Goal: Task Accomplishment & Management: Manage account settings

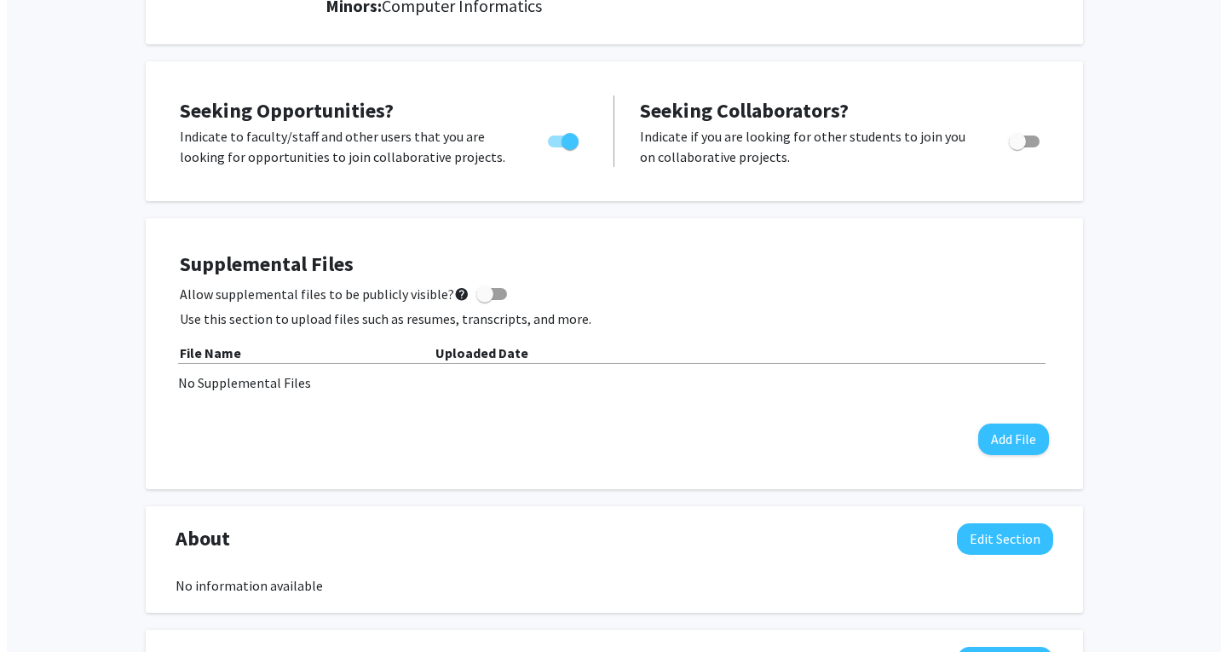
scroll to position [289, 0]
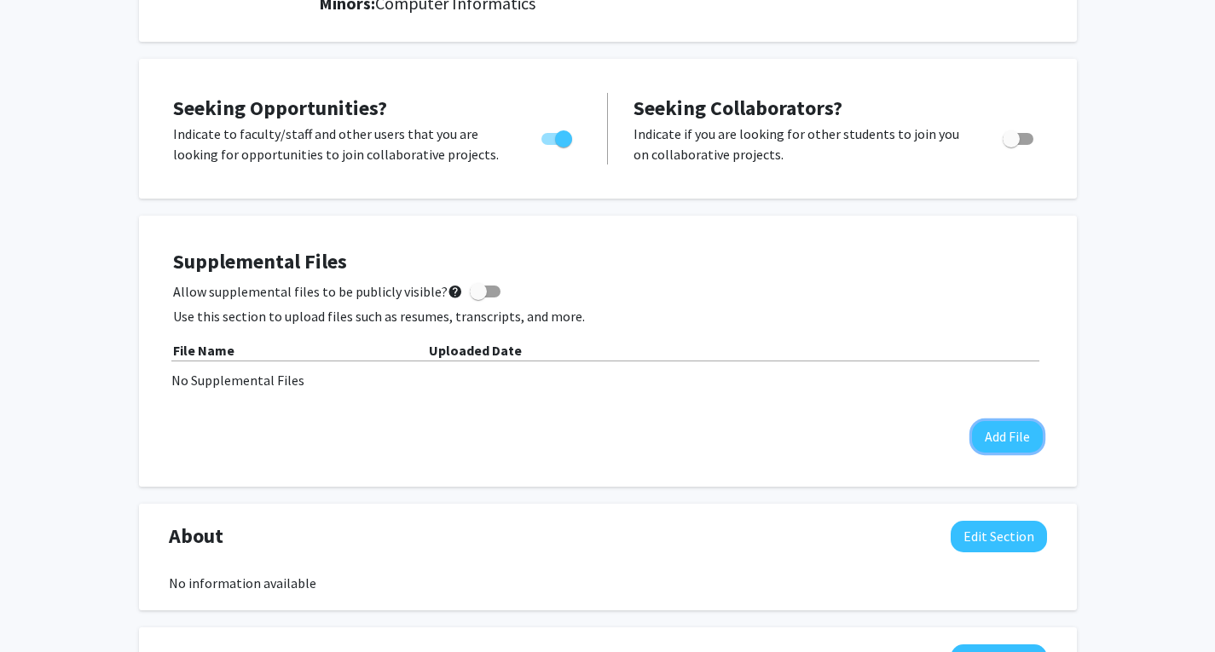
click at [982, 443] on button "Add File" at bounding box center [1007, 437] width 71 height 32
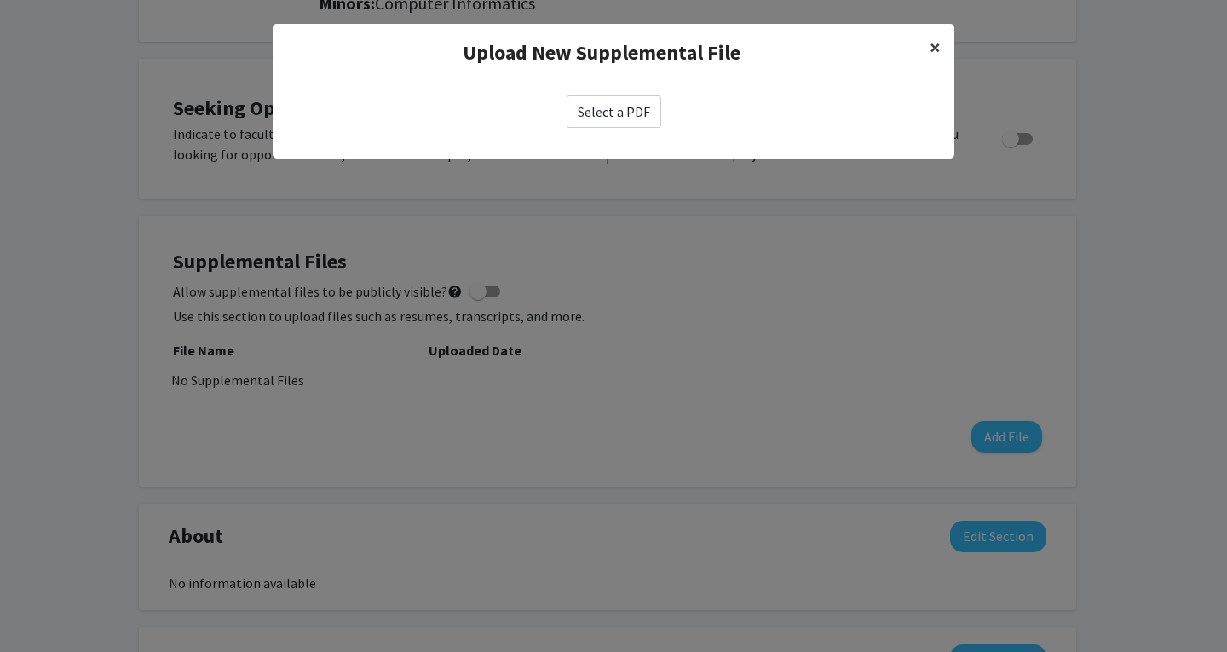
click at [938, 50] on span "×" at bounding box center [935, 47] width 11 height 26
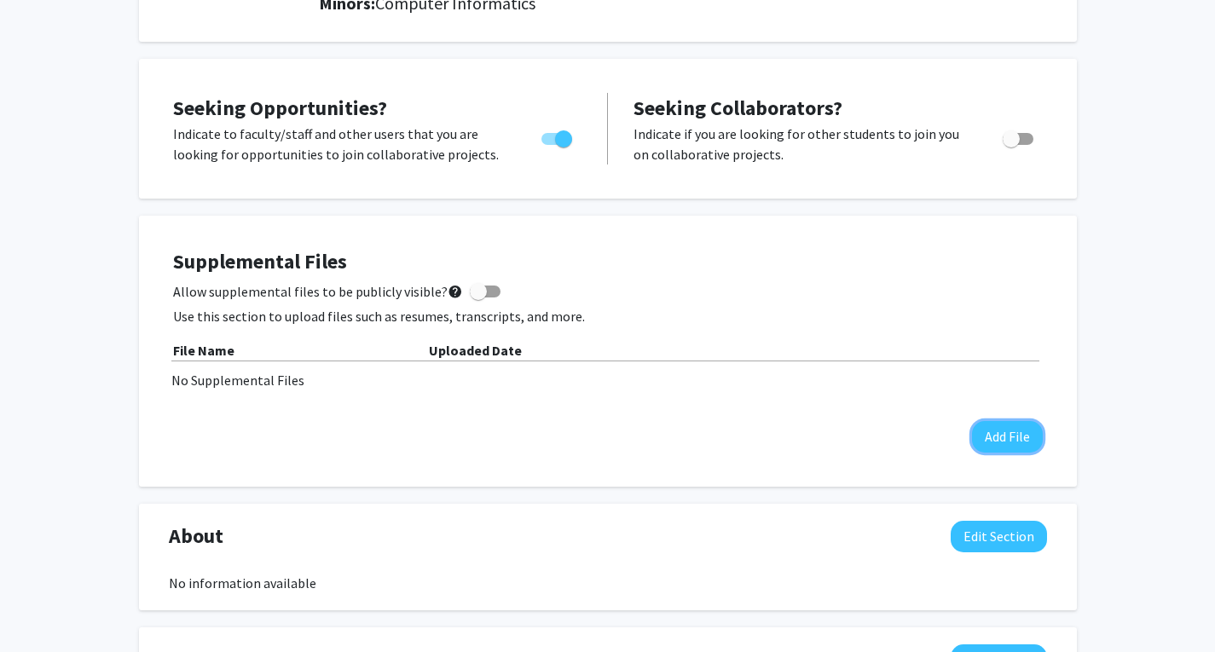
click at [1013, 425] on button "Add File" at bounding box center [1007, 437] width 71 height 32
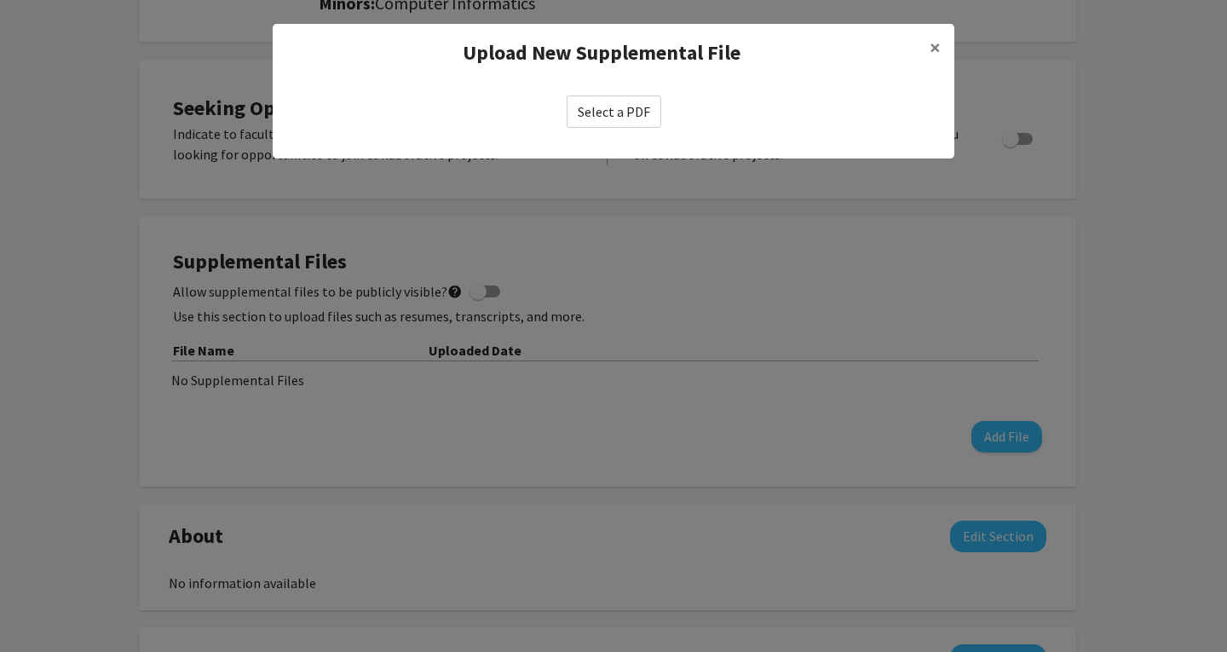
click at [640, 111] on label "Select a PDF" at bounding box center [614, 111] width 95 height 32
click at [0, 0] on input "Select a PDF" at bounding box center [0, 0] width 0 height 0
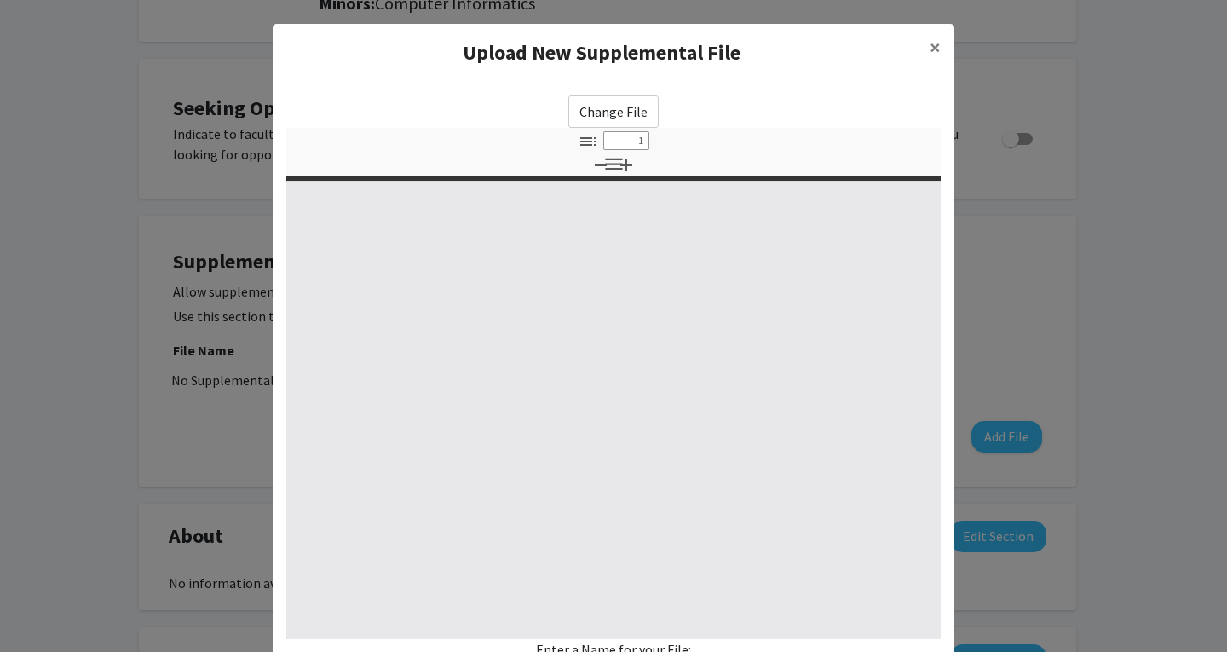
select select "custom"
type input "0"
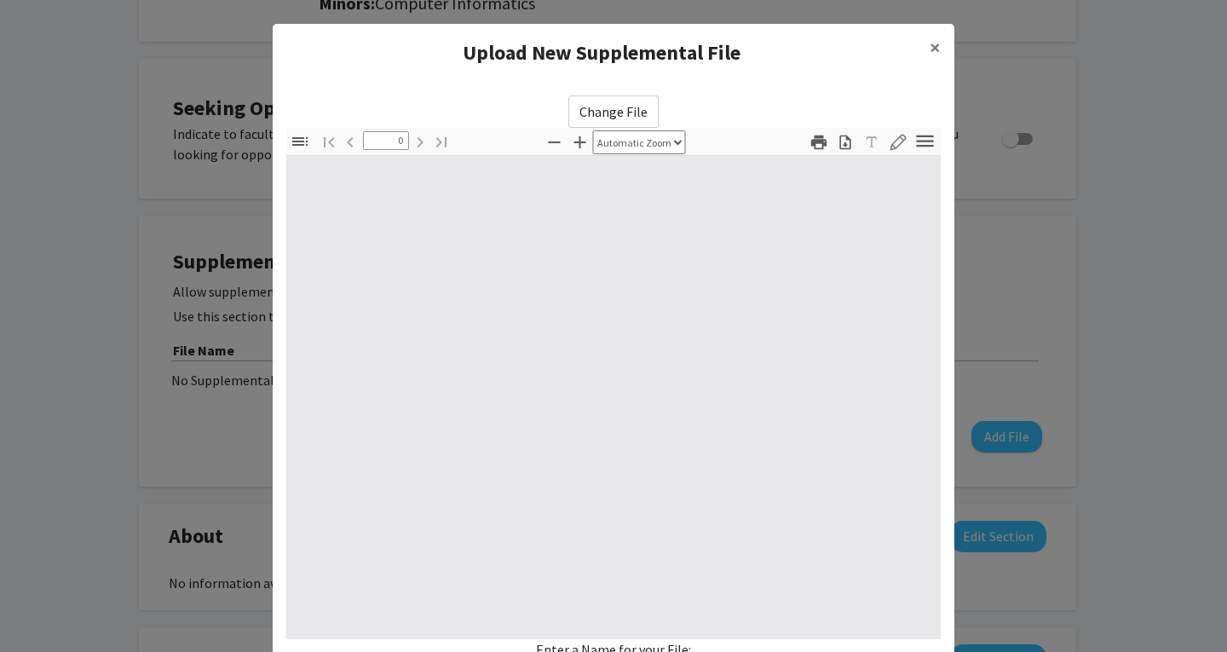
select select "custom"
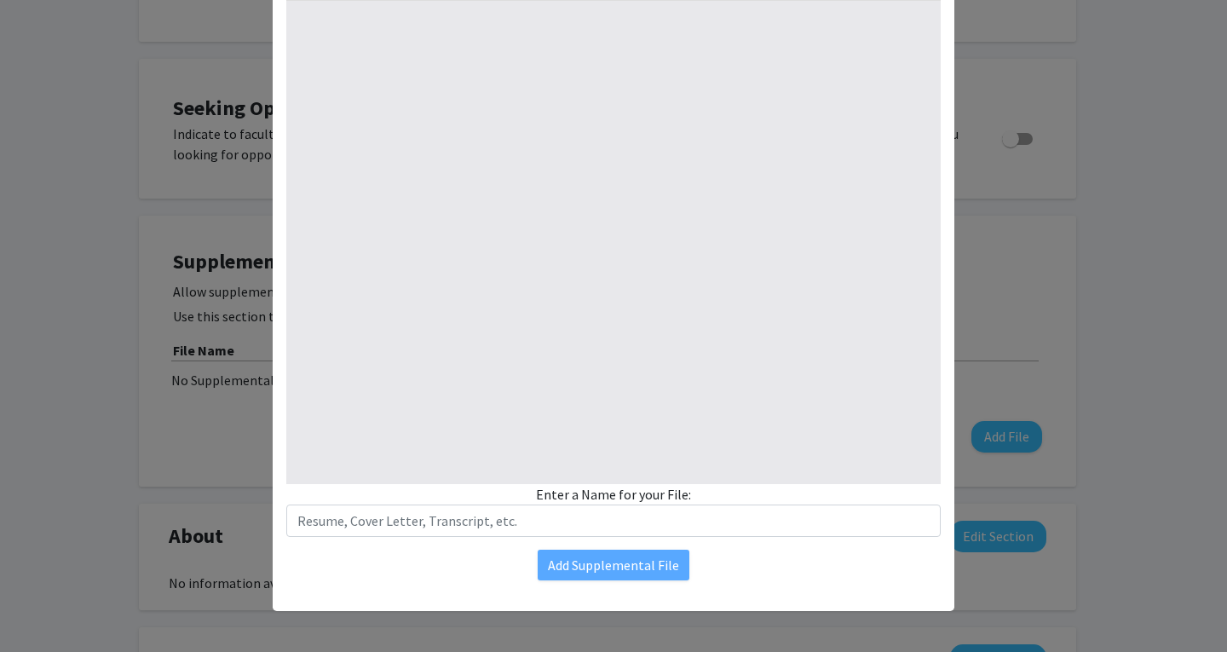
type input "1"
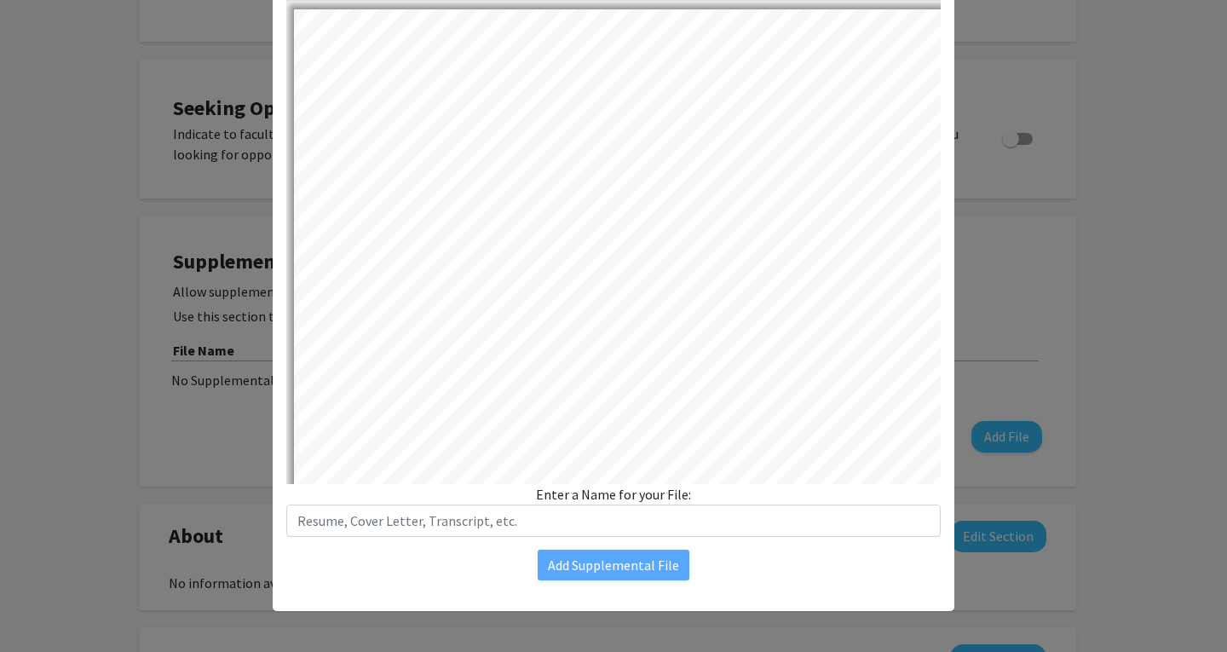
select select "auto"
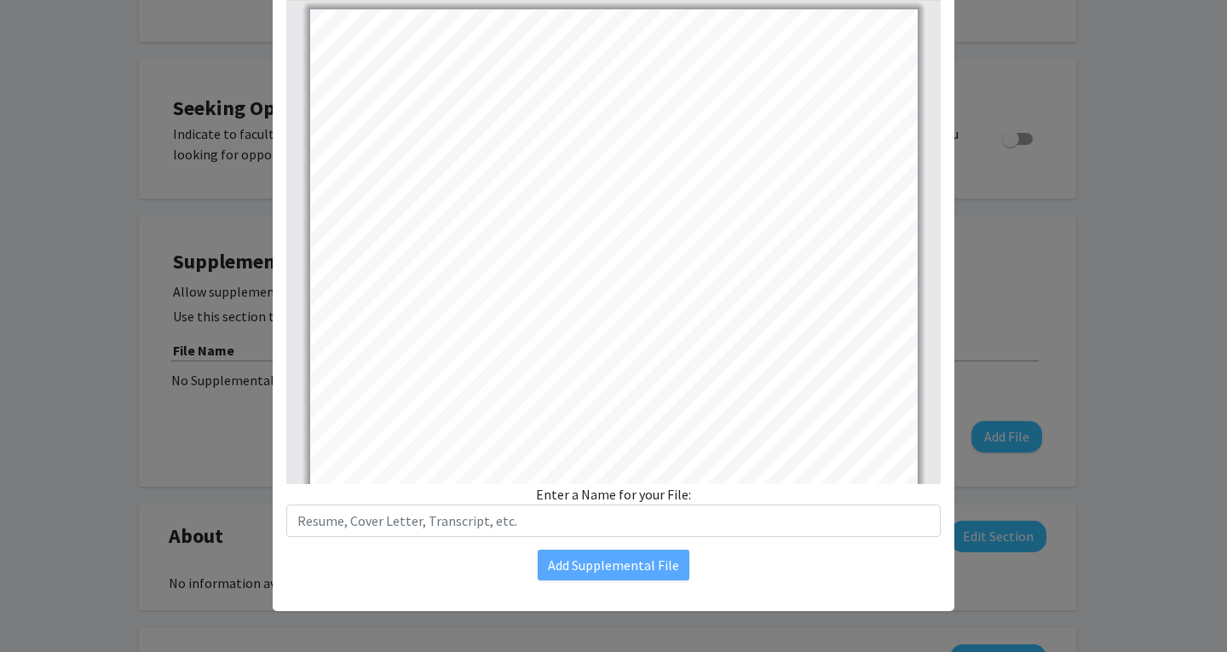
scroll to position [0, 0]
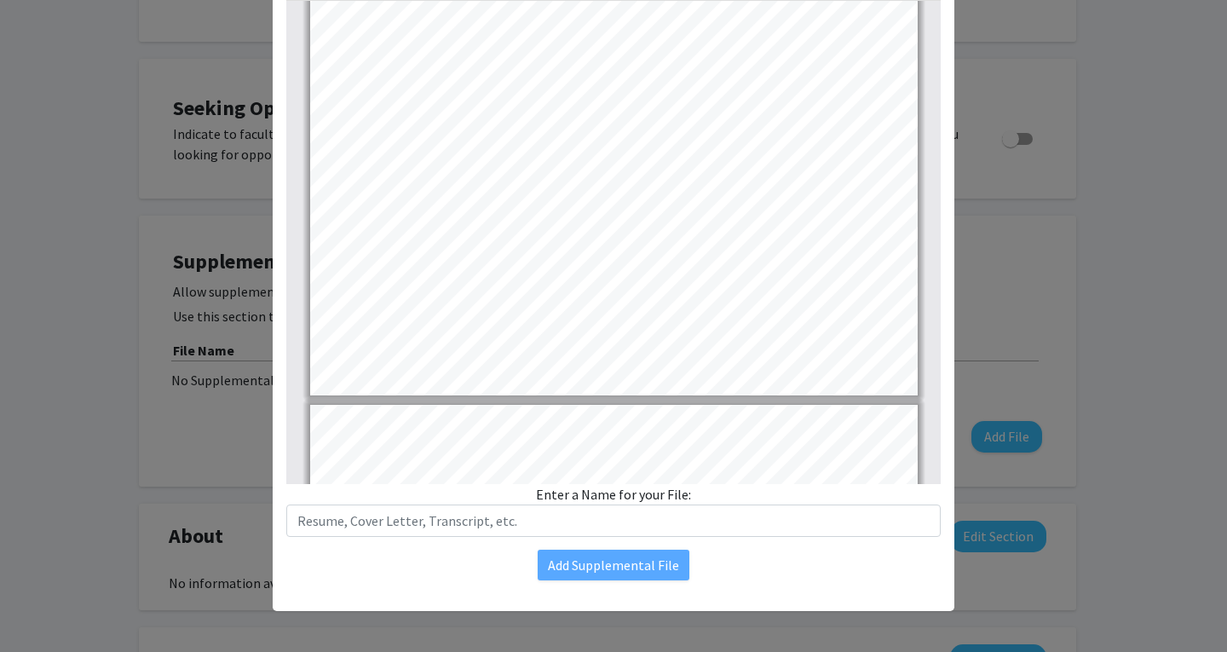
type input "1"
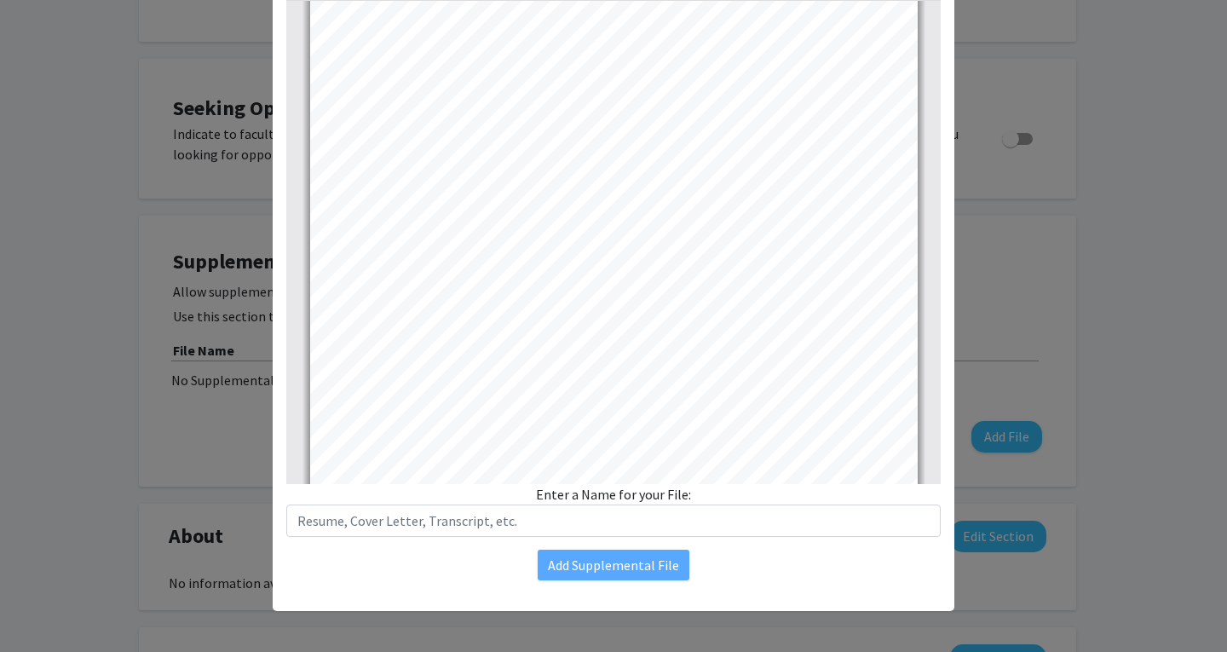
scroll to position [15, 0]
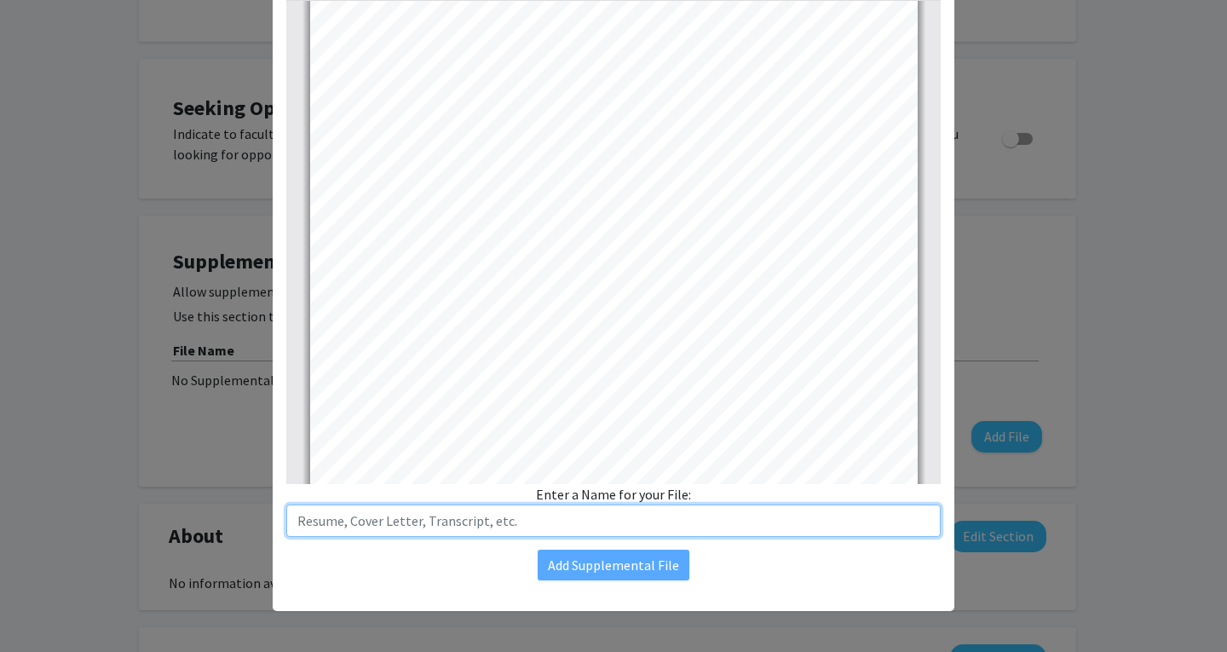
click at [439, 523] on input "text" at bounding box center [613, 521] width 655 height 32
type input "[PERSON_NAME] CV"
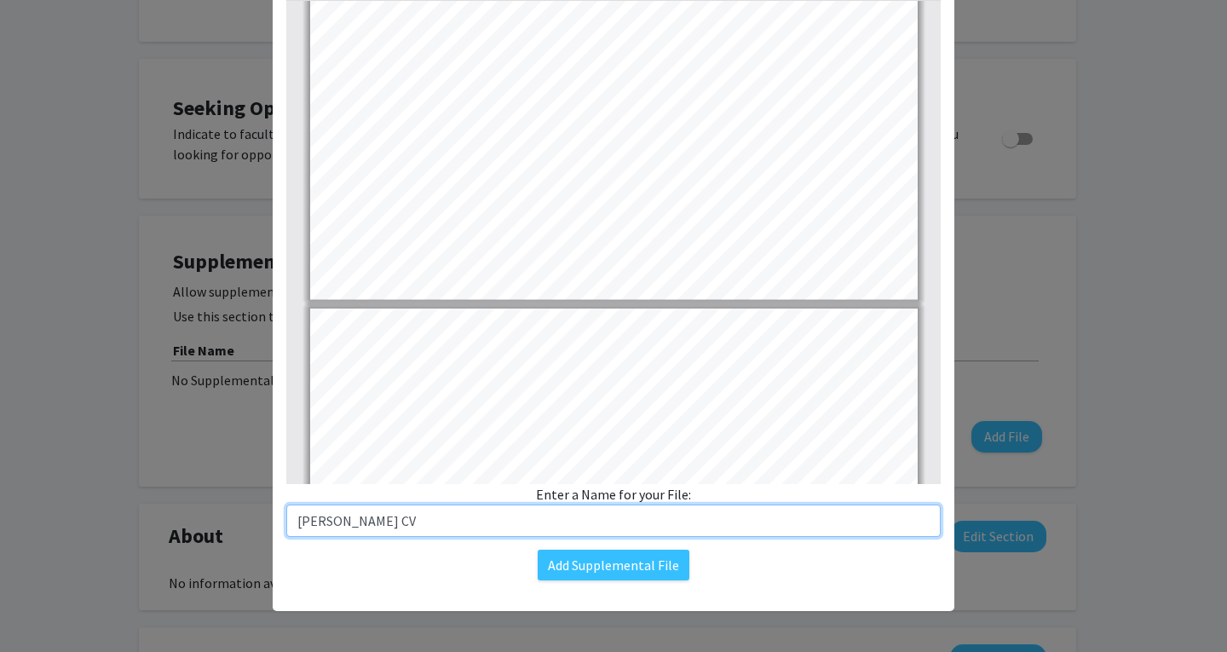
type input "3"
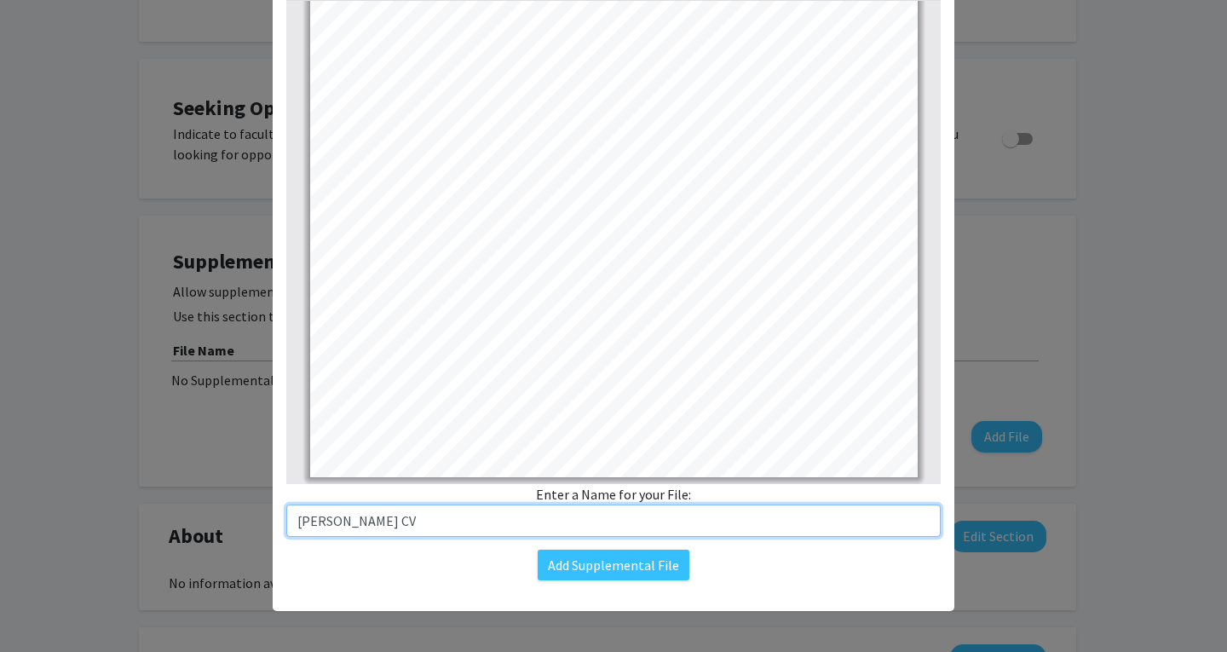
scroll to position [1911, 0]
type input "[PERSON_NAME] CV"
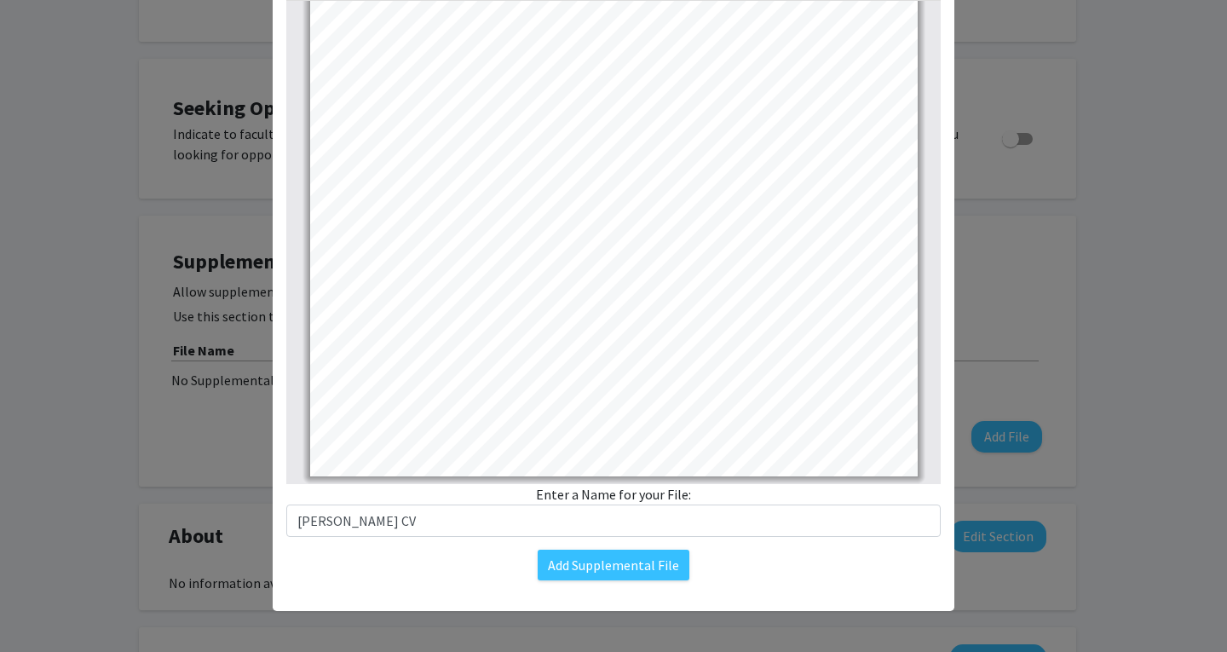
click at [767, 592] on div "Change File Thumbnails Document Outline Attachments Layers Current Outline Item…" at bounding box center [614, 260] width 682 height 667
click at [656, 560] on button "Add Supplemental File" at bounding box center [614, 565] width 152 height 31
click at [599, 568] on button "Add Supplemental File" at bounding box center [614, 565] width 152 height 31
click at [577, 555] on button "Add Supplemental File" at bounding box center [614, 565] width 152 height 31
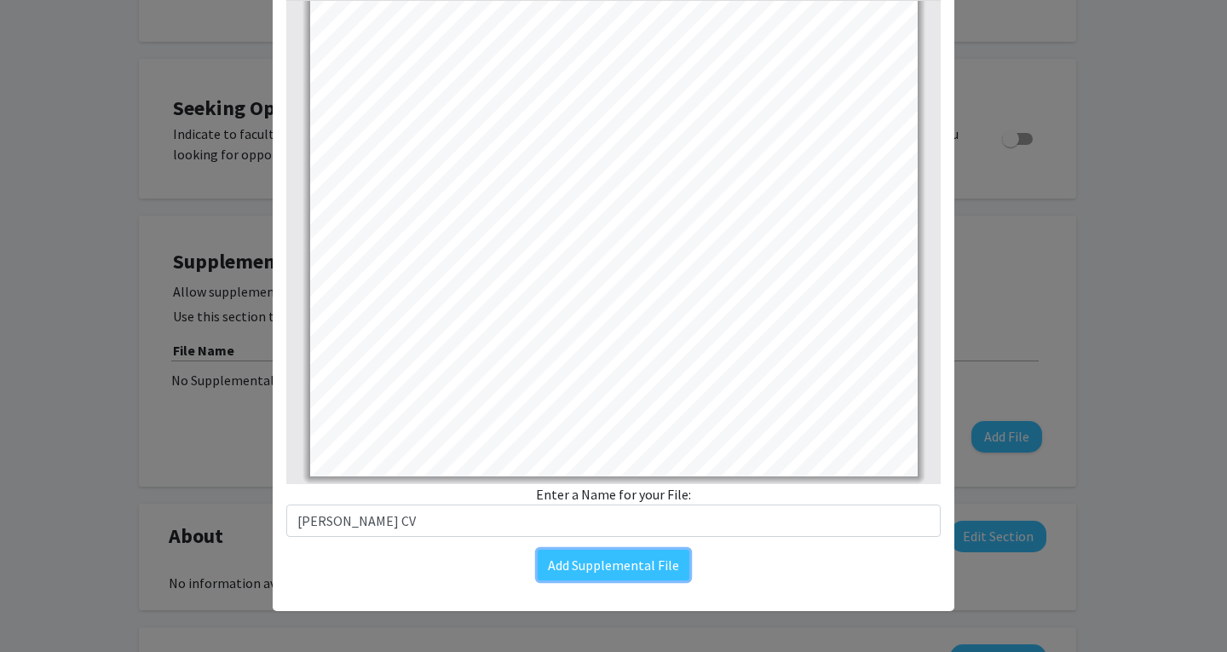
click at [577, 555] on button "Add Supplemental File" at bounding box center [614, 565] width 152 height 31
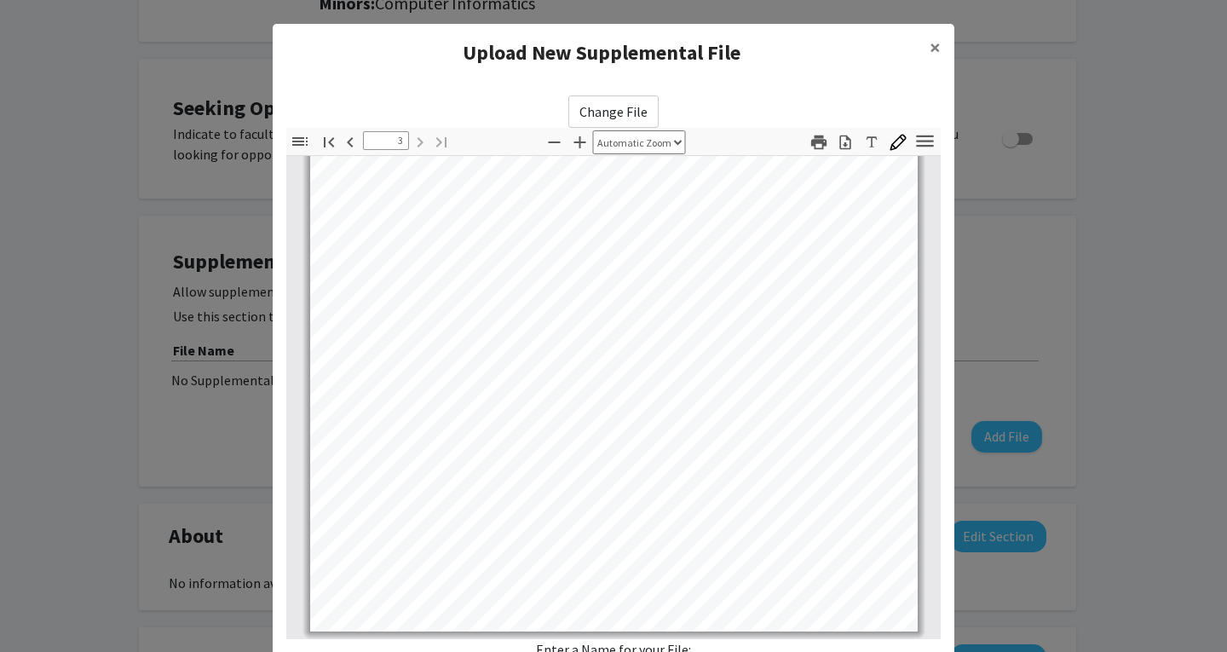
scroll to position [155, 0]
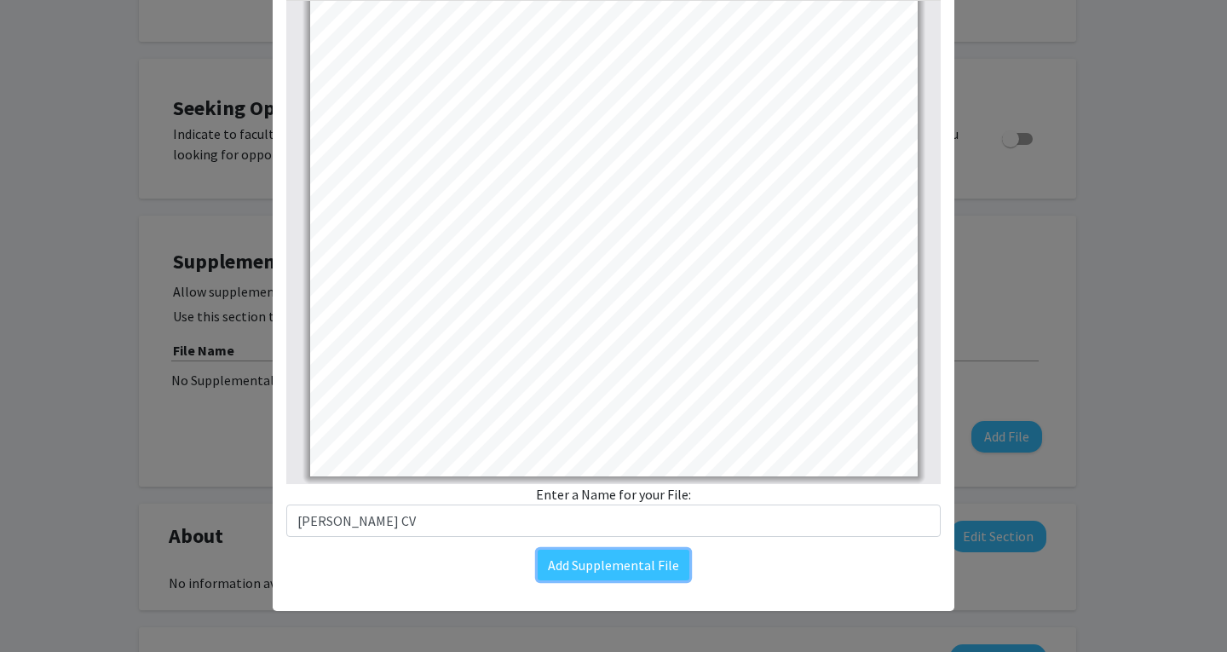
click at [605, 569] on button "Add Supplemental File" at bounding box center [614, 565] width 152 height 31
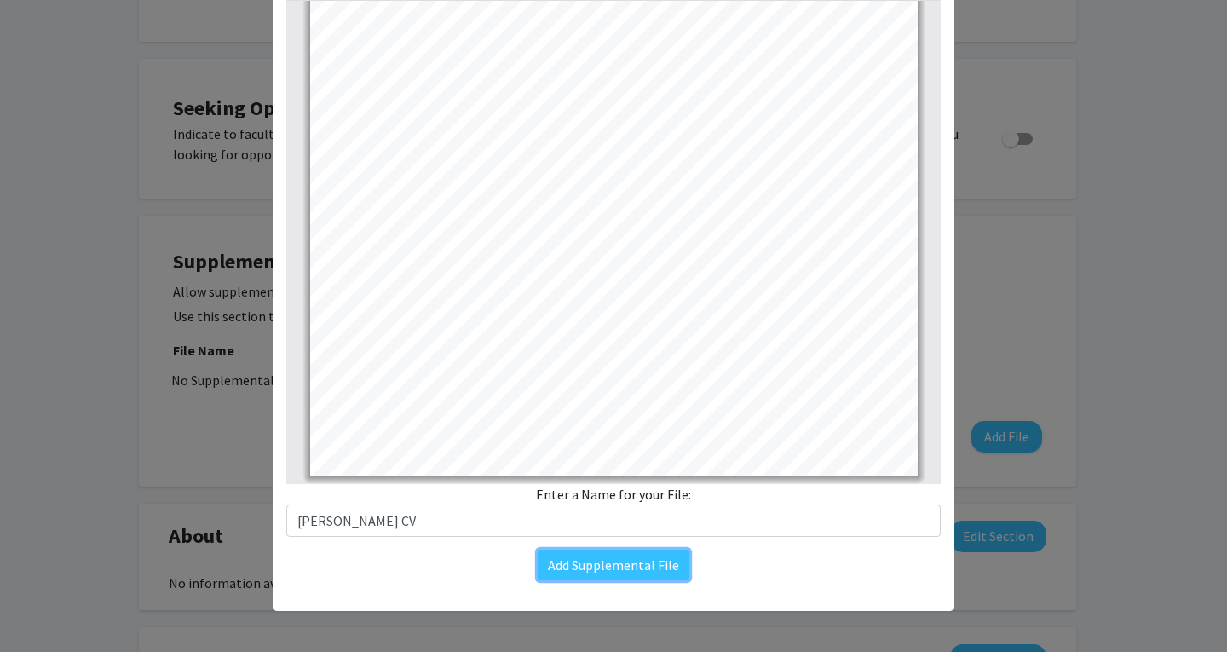
click at [605, 569] on button "Add Supplemental File" at bounding box center [614, 565] width 152 height 31
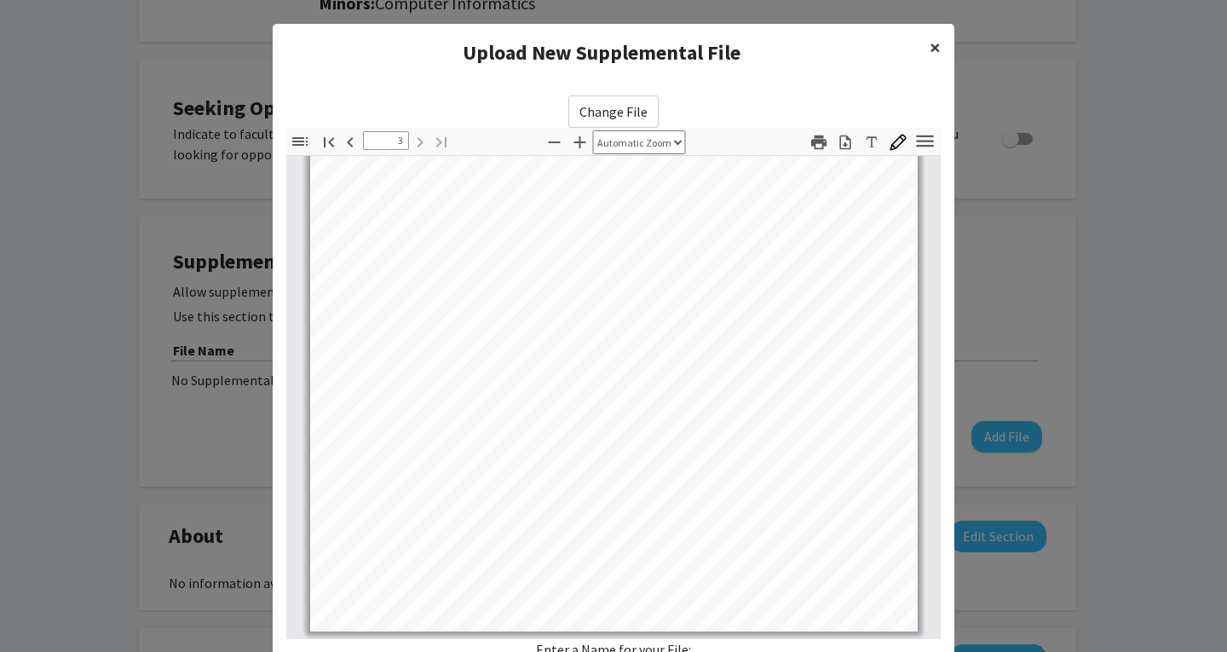
click at [931, 45] on span "×" at bounding box center [935, 47] width 11 height 26
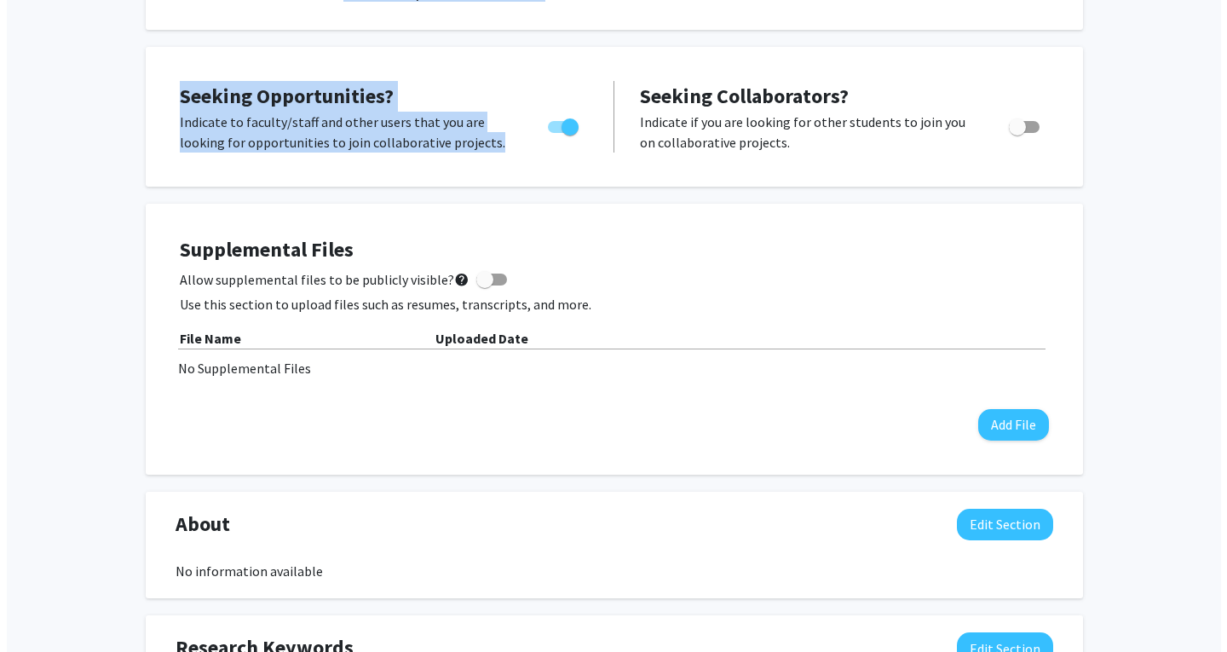
scroll to position [296, 0]
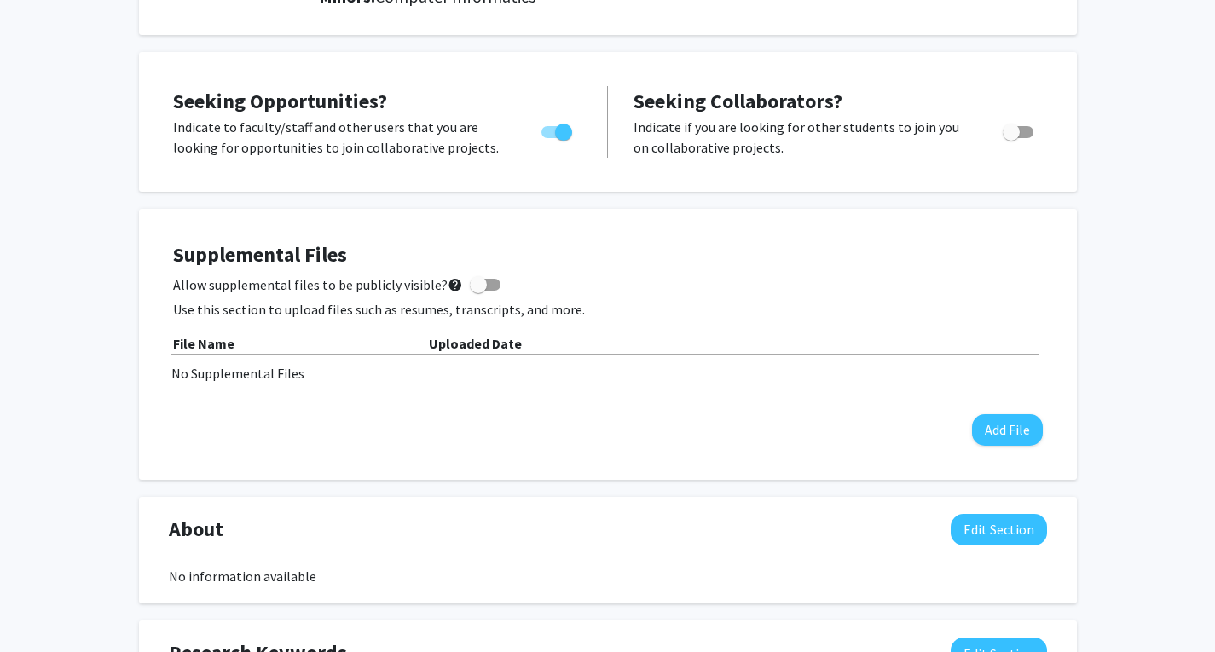
click at [559, 239] on div "Supplemental Files Allow supplemental files to be publicly visible? help Use th…" at bounding box center [607, 344] width 903 height 237
click at [478, 274] on label "Allow supplemental files to be publicly visible? help" at bounding box center [336, 284] width 327 height 20
click at [478, 291] on input "Allow supplemental files to be publicly visible? help" at bounding box center [477, 291] width 1 height 1
checkbox input "true"
click at [1011, 431] on button "Add File" at bounding box center [1007, 430] width 71 height 32
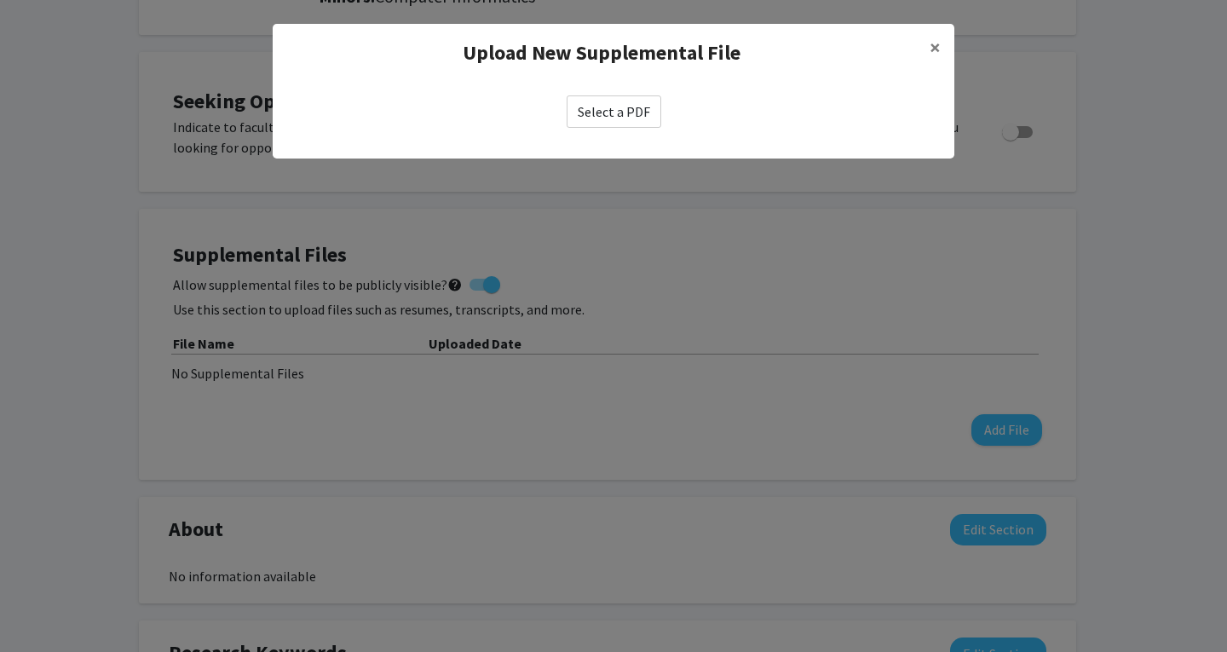
click at [602, 102] on label "Select a PDF" at bounding box center [614, 111] width 95 height 32
click at [0, 0] on input "Select a PDF" at bounding box center [0, 0] width 0 height 0
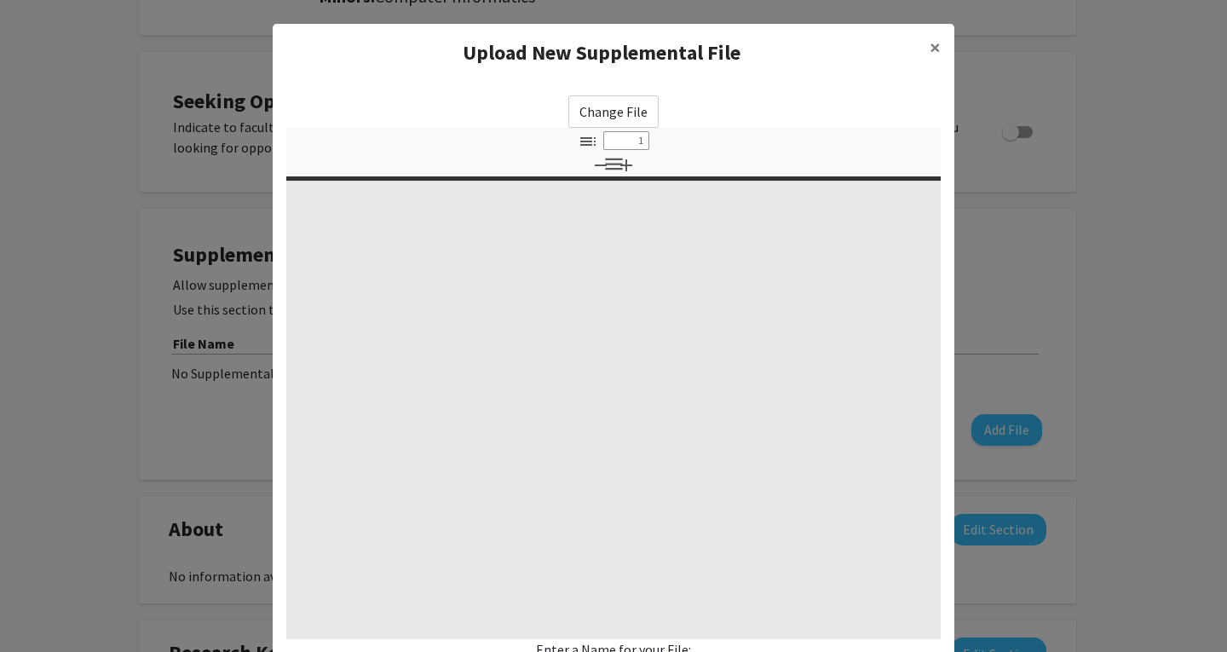
select select "custom"
type input "0"
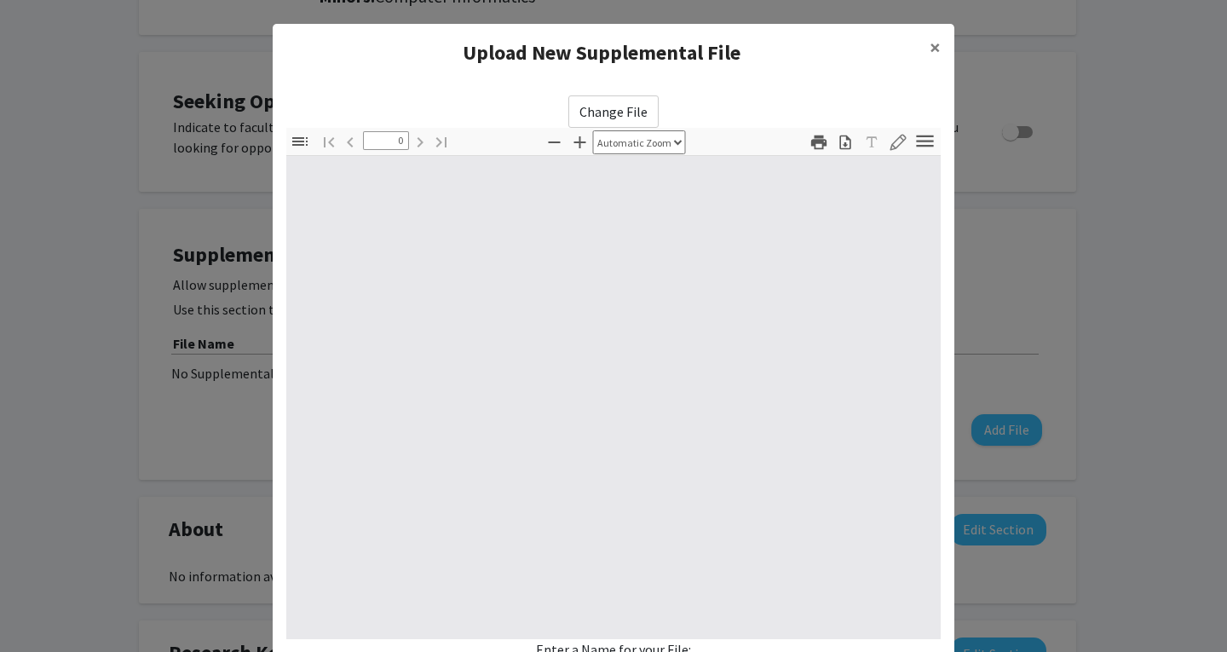
select select "custom"
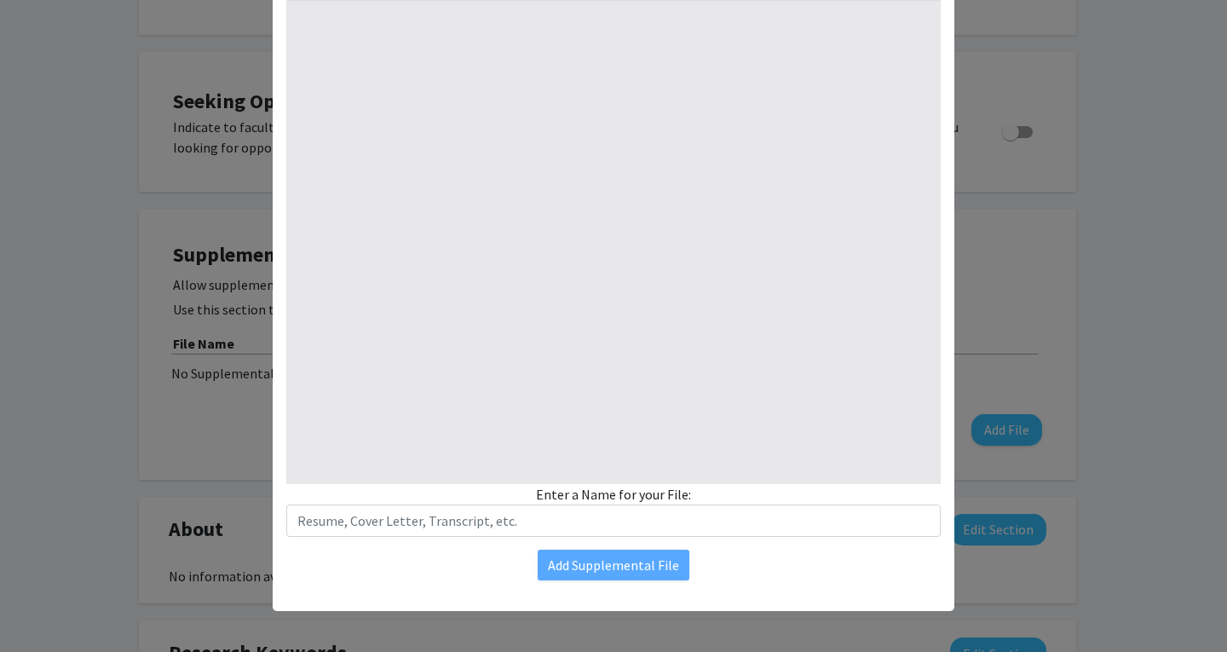
type input "1"
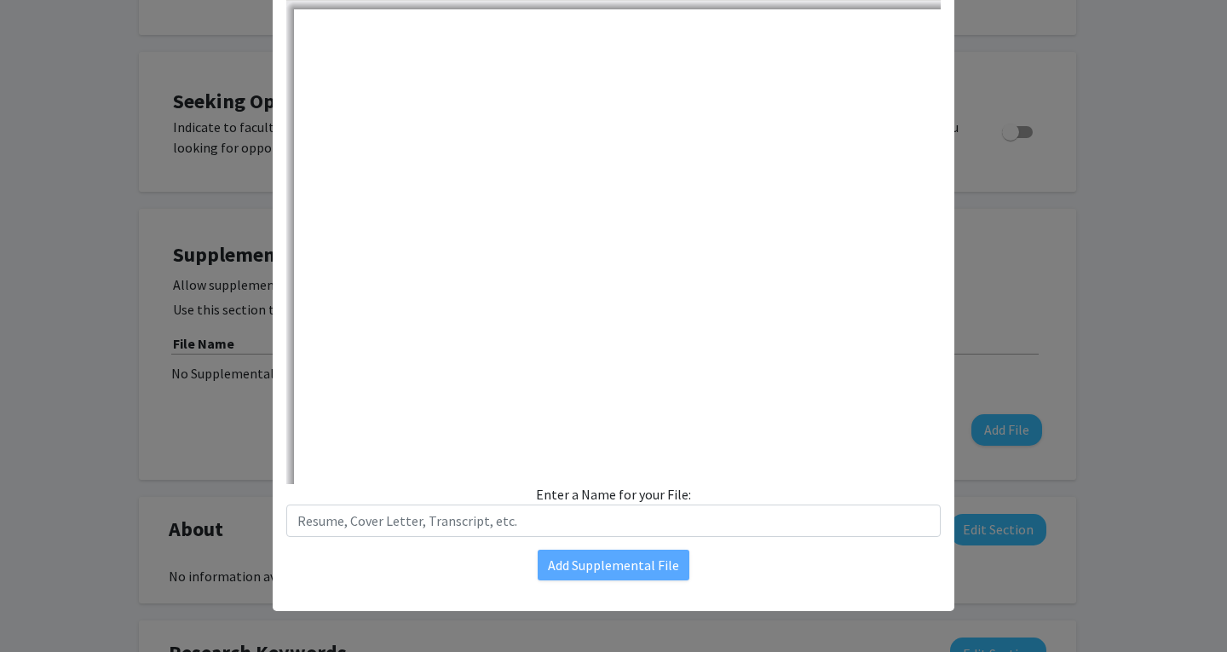
select select "auto"
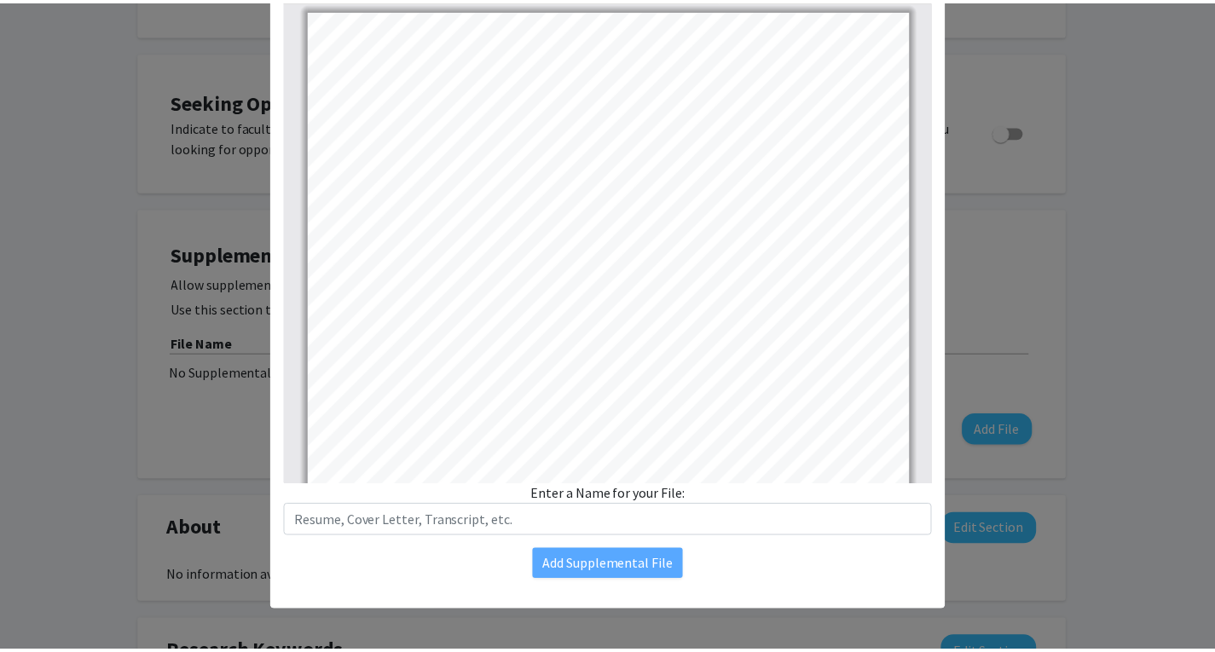
scroll to position [0, 0]
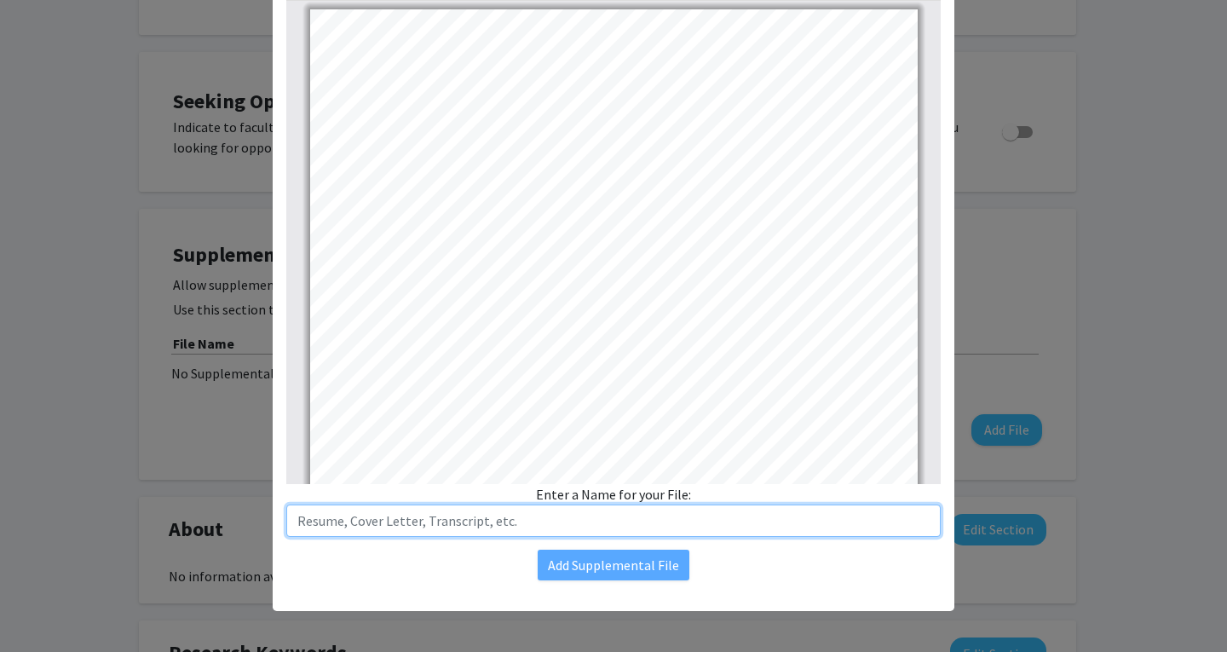
click at [424, 515] on input "text" at bounding box center [613, 521] width 655 height 32
type input "[PERSON_NAME] CV"
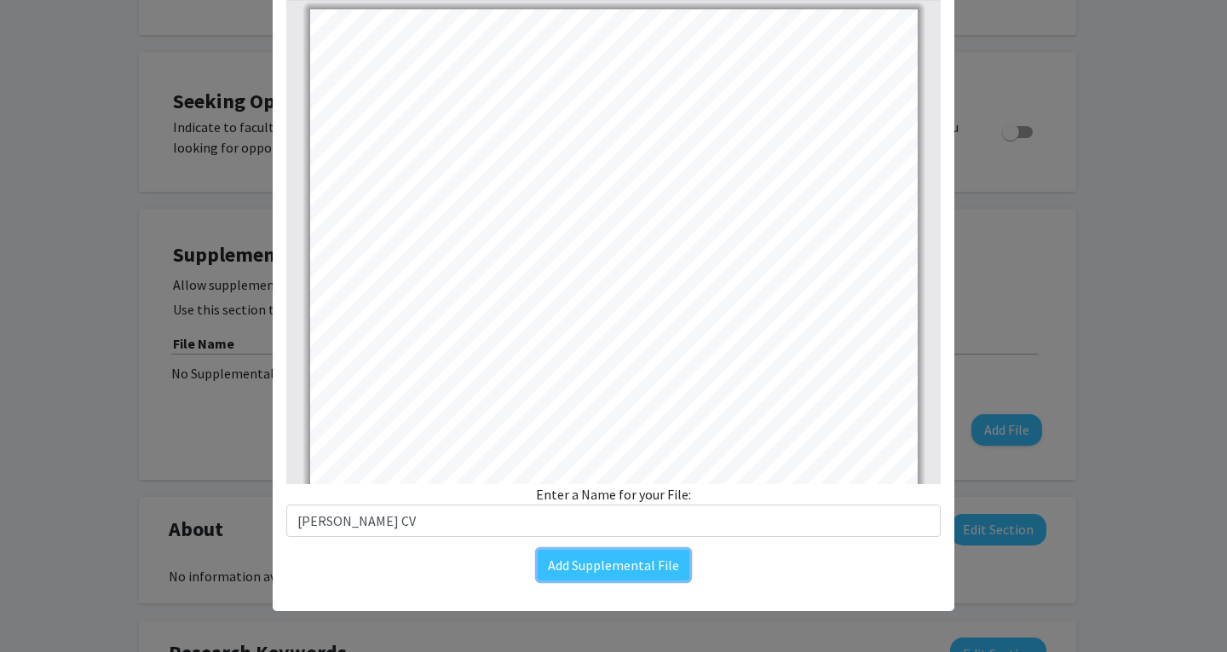
click at [550, 562] on button "Add Supplemental File" at bounding box center [614, 565] width 152 height 31
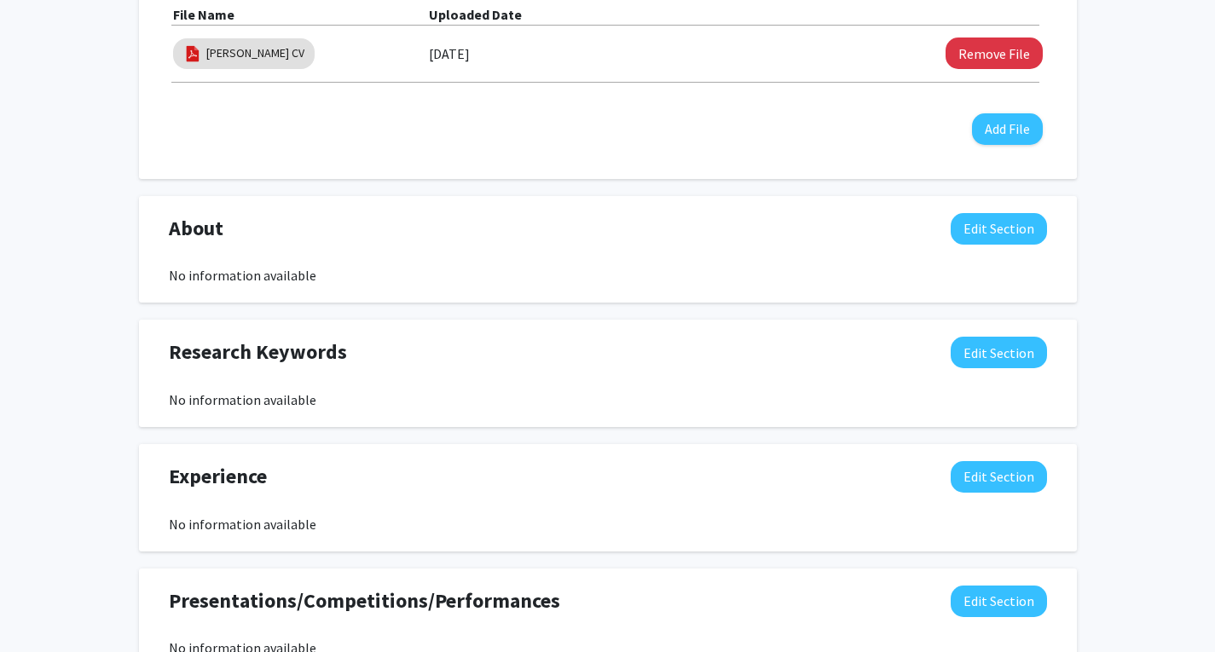
scroll to position [626, 0]
click at [1006, 351] on button "Edit Section" at bounding box center [998, 352] width 96 height 32
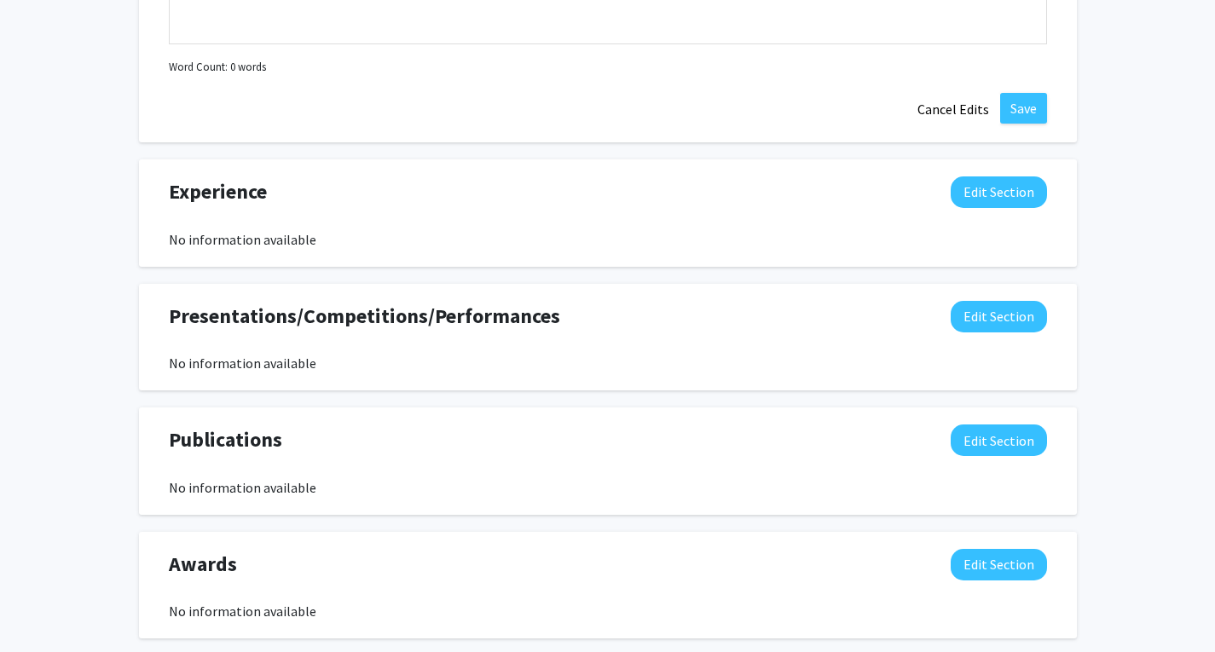
scroll to position [1283, 0]
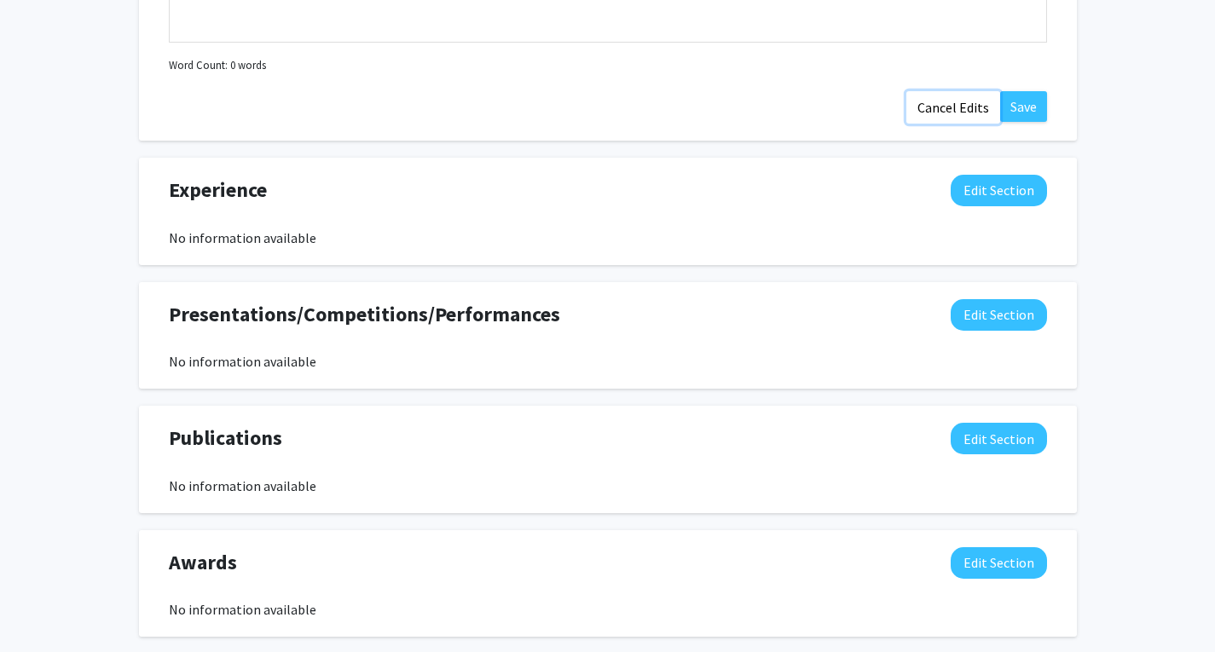
click at [952, 111] on button "Cancel Edits" at bounding box center [953, 107] width 94 height 32
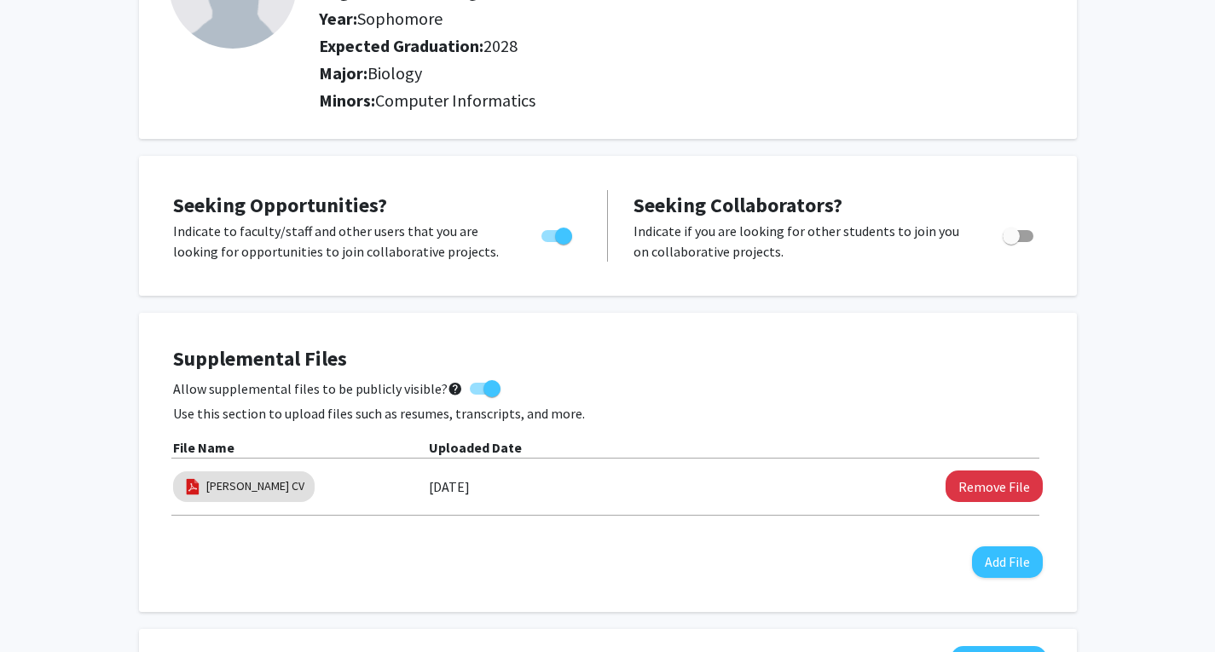
scroll to position [187, 0]
